Goal: Task Accomplishment & Management: Manage account settings

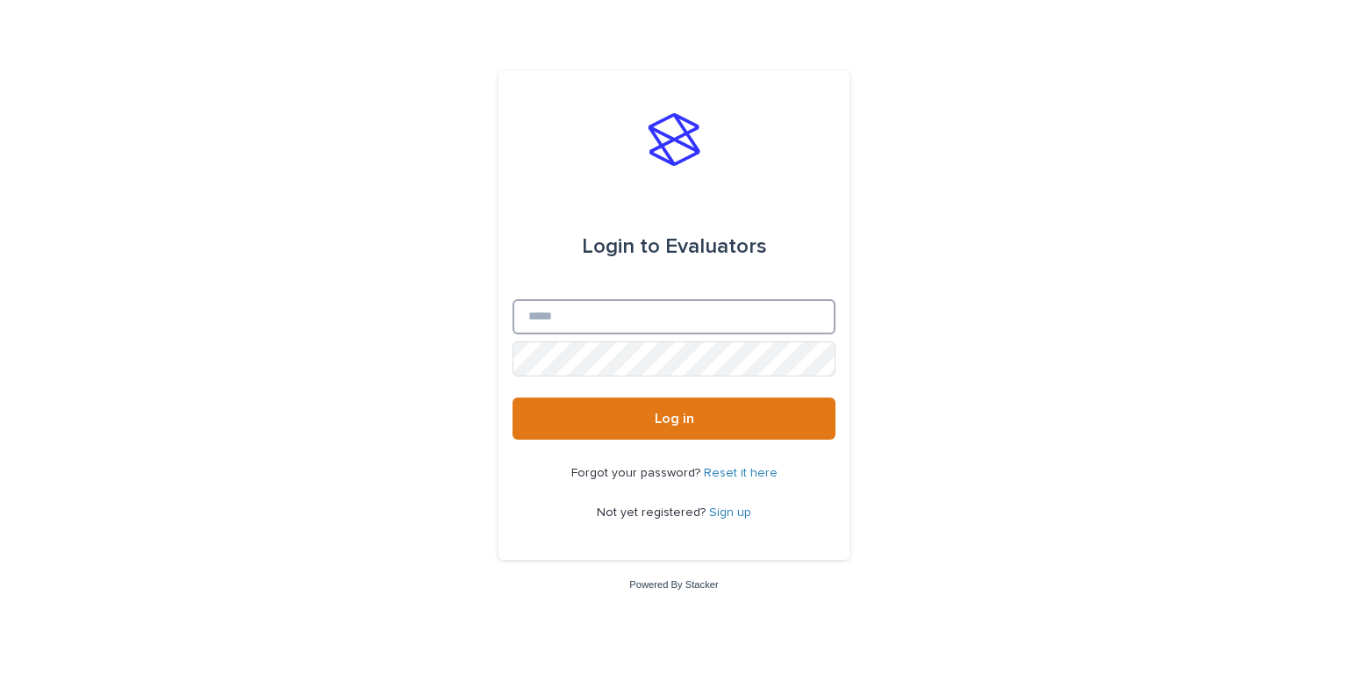
click at [674, 317] on input "Email" at bounding box center [674, 316] width 323 height 35
type input "**********"
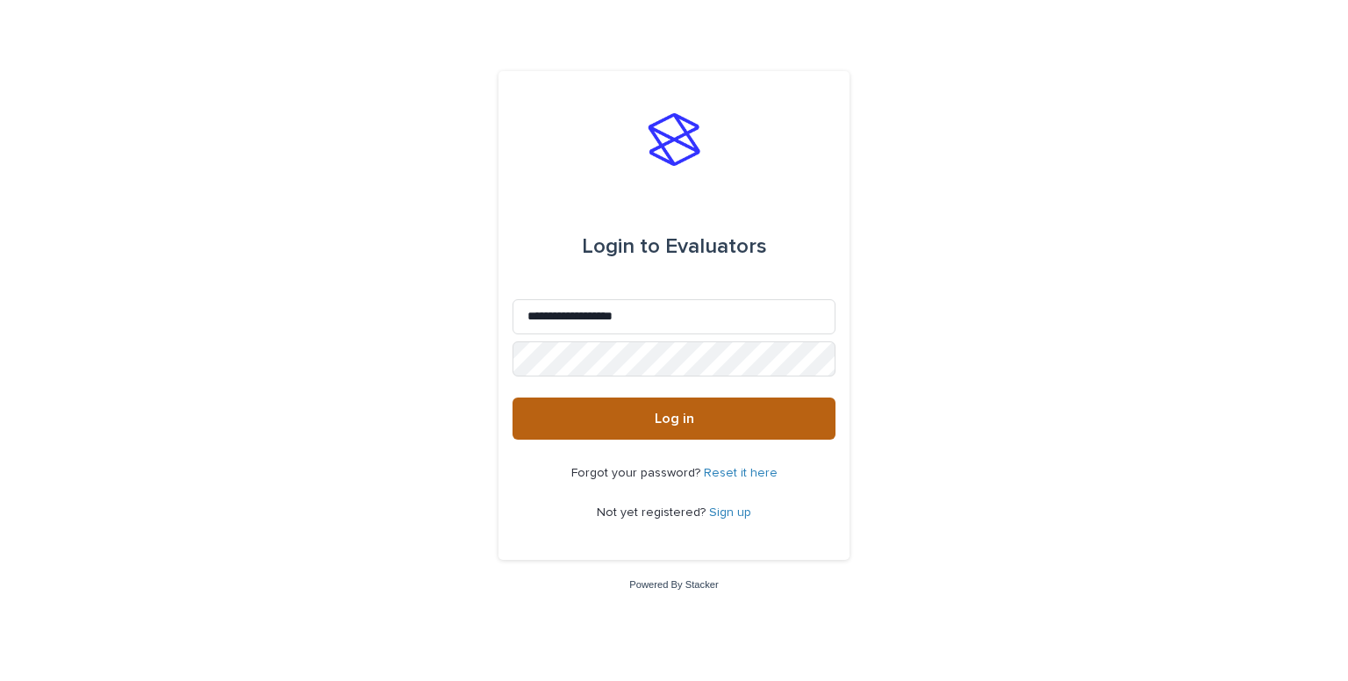
click at [670, 419] on span "Log in" at bounding box center [674, 419] width 39 height 14
